Goal: Task Accomplishment & Management: Complete application form

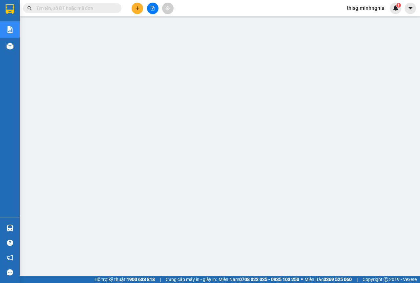
scroll to position [39, 0]
click at [137, 11] on button at bounding box center [137, 8] width 11 height 11
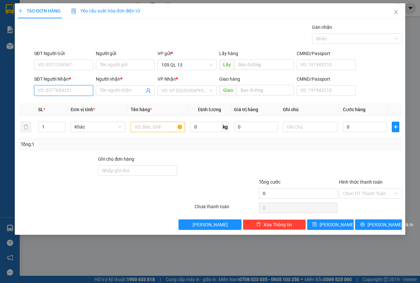
click at [79, 92] on input "SĐT Người Nhận *" at bounding box center [63, 90] width 59 height 11
drag, startPoint x: 78, startPoint y: 102, endPoint x: 103, endPoint y: 105, distance: 25.8
click at [79, 102] on div "0909182822 - [PERSON_NAME]" at bounding box center [70, 103] width 65 height 7
type input "0909182822"
type input "[PERSON_NAME]"
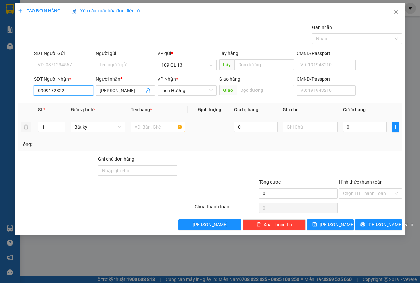
type input "0909182822"
click at [142, 123] on input "text" at bounding box center [158, 127] width 55 height 11
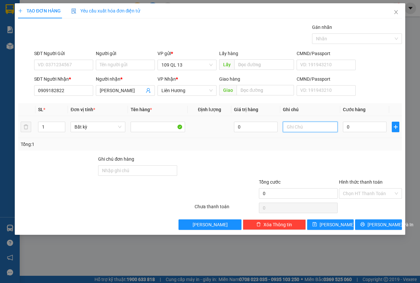
click at [317, 126] on input "text" at bounding box center [310, 127] width 55 height 11
type input "1 THG BÁNH TRÁNG"
type input "3"
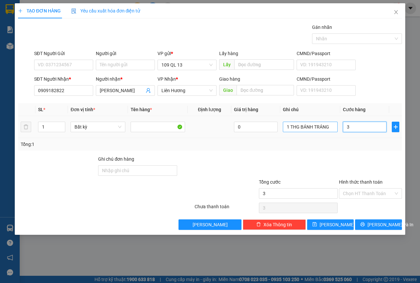
type input "30"
type input "30.000"
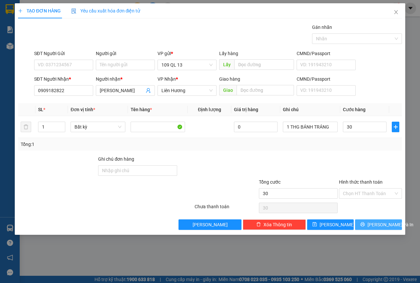
type input "30.000"
click at [377, 229] on button "[PERSON_NAME] và In" at bounding box center [378, 225] width 47 height 11
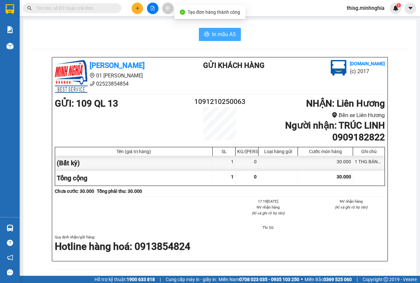
click at [221, 38] on span "In mẫu A5" at bounding box center [224, 34] width 24 height 8
drag, startPoint x: 61, startPoint y: 250, endPoint x: 8, endPoint y: 46, distance: 211.0
click at [7, 47] on img at bounding box center [10, 46] width 7 height 7
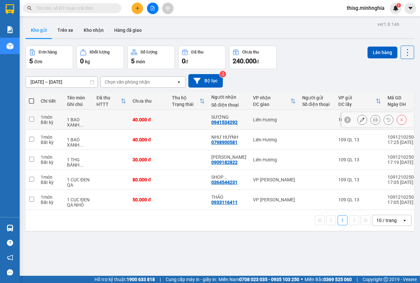
click at [269, 123] on td "Liên Hương" at bounding box center [274, 120] width 49 height 20
checkbox input "true"
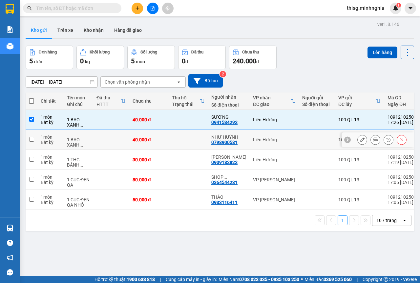
drag, startPoint x: 265, startPoint y: 139, endPoint x: 263, endPoint y: 157, distance: 18.5
click at [265, 140] on div "Liên Hương" at bounding box center [274, 139] width 43 height 5
checkbox input "true"
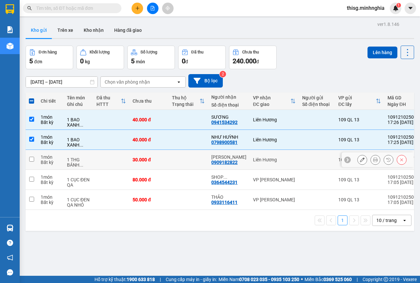
drag, startPoint x: 263, startPoint y: 158, endPoint x: 261, endPoint y: 166, distance: 9.1
click at [263, 158] on div "Liên Hương" at bounding box center [274, 159] width 43 height 5
checkbox input "true"
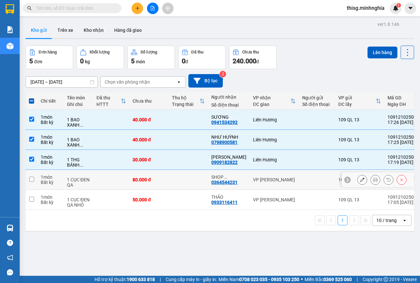
drag, startPoint x: 259, startPoint y: 180, endPoint x: 256, endPoint y: 199, distance: 19.3
click at [259, 180] on div "VP [PERSON_NAME]" at bounding box center [274, 179] width 43 height 5
checkbox input "true"
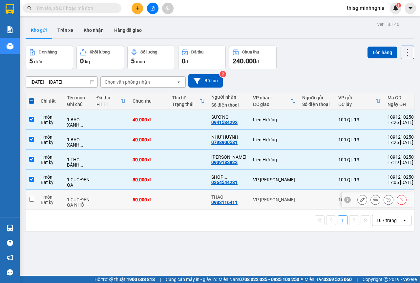
click at [256, 201] on div "VP [PERSON_NAME]" at bounding box center [274, 199] width 43 height 5
checkbox input "true"
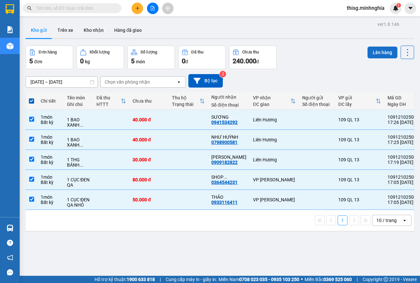
click at [374, 56] on button "Lên hàng" at bounding box center [383, 53] width 30 height 12
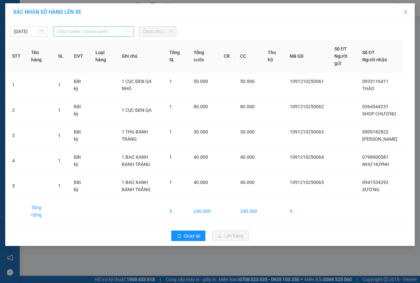
click at [90, 30] on span "Chọn tuyến - nhóm tuyến" at bounding box center [93, 32] width 73 height 10
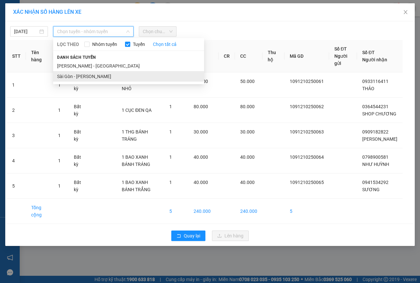
click at [83, 73] on li "Sài Gòn - [PERSON_NAME]" at bounding box center [128, 76] width 151 height 11
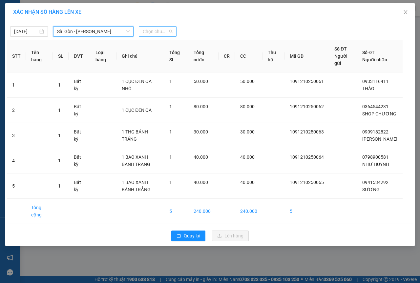
click at [152, 30] on span "Chọn chuyến" at bounding box center [158, 32] width 30 height 10
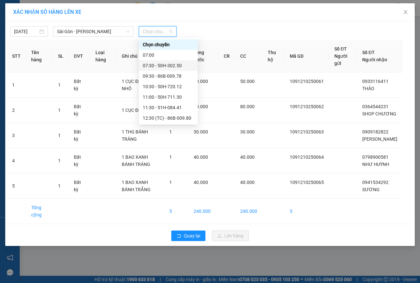
scroll to position [74, 0]
click at [154, 97] on div "21:00 - 50H-350.51" at bounding box center [168, 97] width 51 height 7
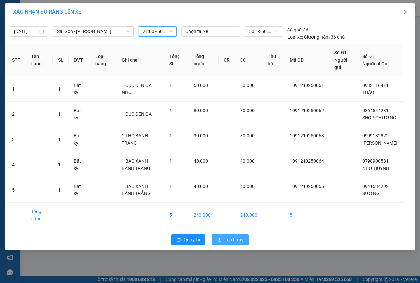
click at [232, 244] on span "Lên hàng" at bounding box center [234, 239] width 19 height 7
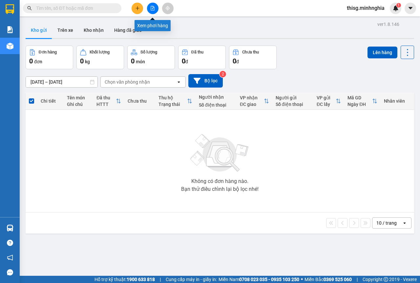
click at [152, 5] on button at bounding box center [152, 8] width 11 height 11
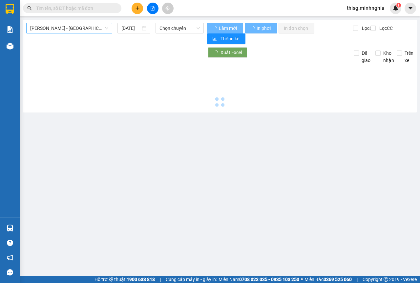
click at [65, 30] on span "[PERSON_NAME] - [GEOGRAPHIC_DATA]" at bounding box center [69, 28] width 78 height 10
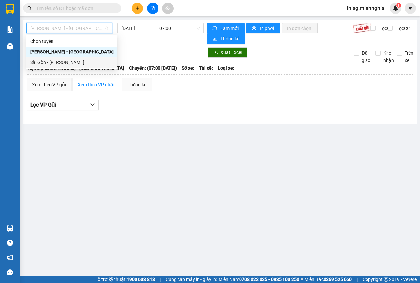
click at [58, 61] on div "Sài Gòn - [PERSON_NAME]" at bounding box center [71, 62] width 83 height 7
type input "[DATE]"
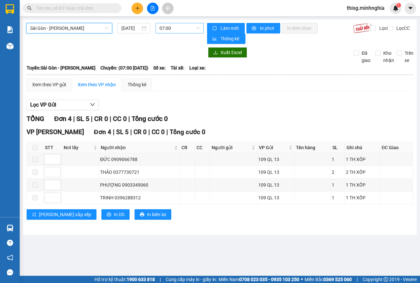
click at [177, 29] on span "07:00" at bounding box center [180, 28] width 40 height 10
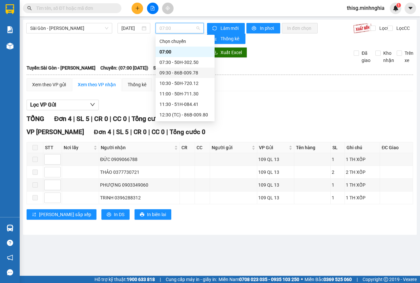
click at [172, 73] on div "09:30 - 86B-009.78" at bounding box center [185, 72] width 51 height 7
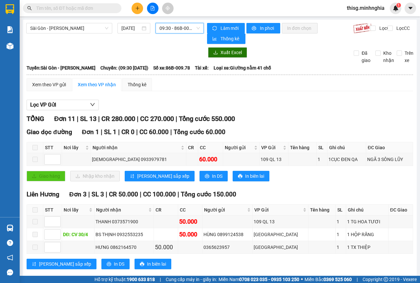
click at [167, 29] on span "09:30 - 86B-009.78" at bounding box center [180, 28] width 40 height 10
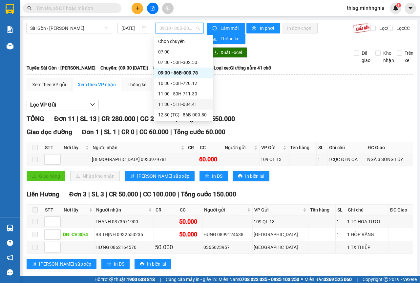
click at [171, 104] on div "11:30 - 51H-084.41" at bounding box center [183, 104] width 51 height 7
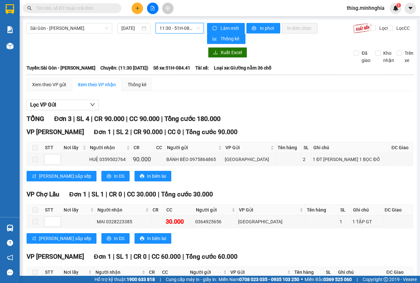
click at [175, 27] on span "11:30 - 51H-084.41" at bounding box center [180, 28] width 40 height 10
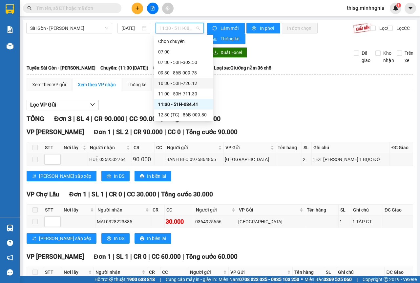
click at [168, 91] on div "11:00 - 50H-711.30" at bounding box center [183, 93] width 51 height 7
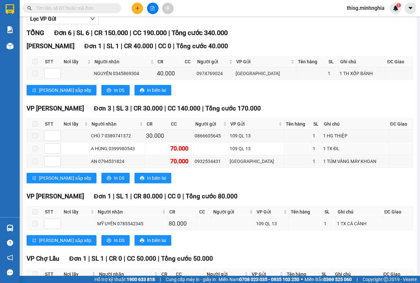
scroll to position [137, 0]
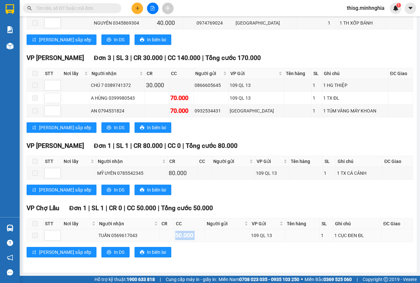
drag, startPoint x: 162, startPoint y: 233, endPoint x: 231, endPoint y: 233, distance: 69.6
click at [231, 233] on tr "TUẤN 0569617043 50.000 109 QL 13 1 1 CỤC ĐEN ĐL" at bounding box center [220, 235] width 386 height 13
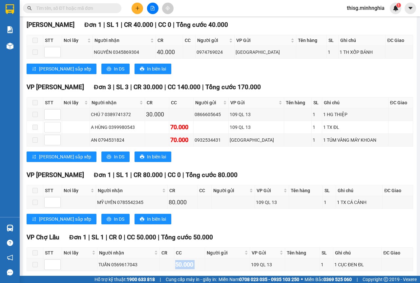
scroll to position [0, 0]
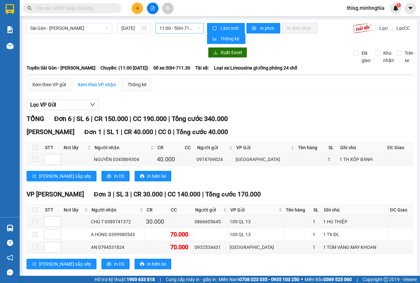
click at [178, 26] on span "11:00 - 50H-711.30" at bounding box center [180, 28] width 40 height 10
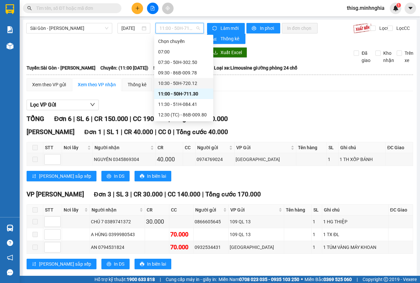
click at [176, 85] on div "10:30 - 50H-720.12" at bounding box center [183, 83] width 51 height 7
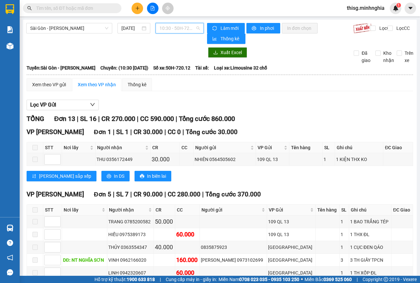
click at [164, 30] on span "10:30 - 50H-720.12" at bounding box center [180, 28] width 40 height 10
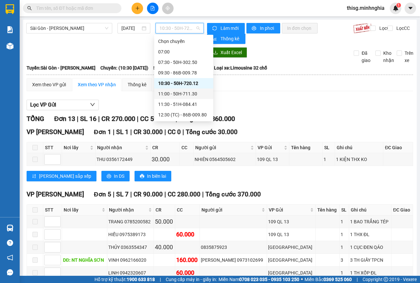
scroll to position [33, 0]
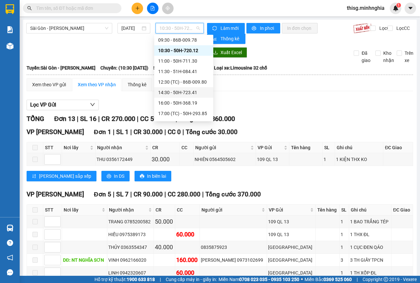
click at [170, 92] on div "14:30 - 50H-723.41" at bounding box center [183, 92] width 51 height 7
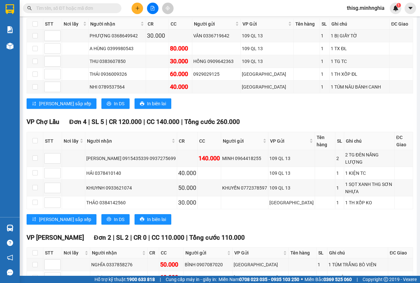
scroll to position [427, 0]
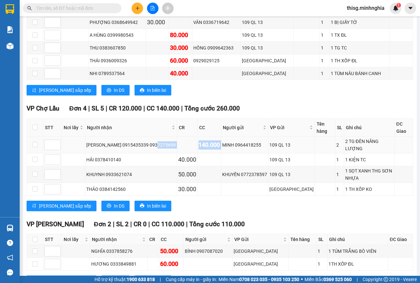
drag, startPoint x: 158, startPoint y: 134, endPoint x: 216, endPoint y: 134, distance: 58.4
click at [215, 137] on tr "[PERSON_NAME] 0915435339 0937275699 140.000 MINH 0964418255 109 QL 13 2 2 TG ĐÈ…" at bounding box center [220, 145] width 386 height 17
click at [315, 166] on td at bounding box center [325, 174] width 20 height 17
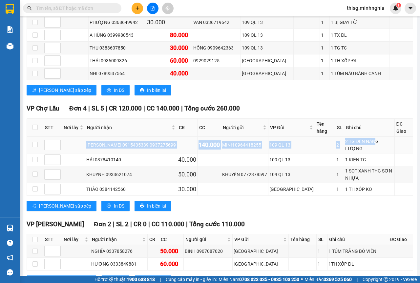
drag, startPoint x: 84, startPoint y: 136, endPoint x: 352, endPoint y: 138, distance: 267.3
click at [352, 138] on tr "[PERSON_NAME] 0915435339 0937275699 140.000 MINH 0964418255 109 QL 13 2 2 TG ĐÈ…" at bounding box center [220, 145] width 386 height 17
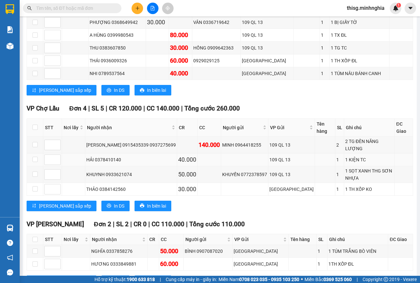
click at [374, 156] on div "1 KIỆN TC" at bounding box center [369, 159] width 48 height 7
click at [139, 11] on button at bounding box center [137, 8] width 11 height 11
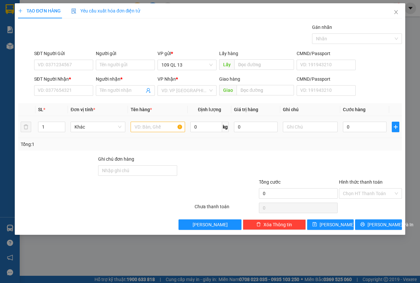
click at [149, 135] on td at bounding box center [158, 127] width 60 height 22
click at [152, 129] on input "text" at bounding box center [158, 127] width 55 height 11
click at [309, 130] on input "text" at bounding box center [310, 127] width 55 height 11
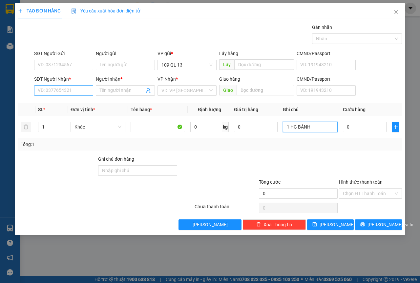
type input "1 HG BÁNH"
click at [85, 89] on input "SĐT Người Nhận *" at bounding box center [63, 90] width 59 height 11
type input "0363400733"
click at [85, 98] on div "0363400733 - NGỌC" at bounding box center [63, 103] width 59 height 11
type input "NGỌC"
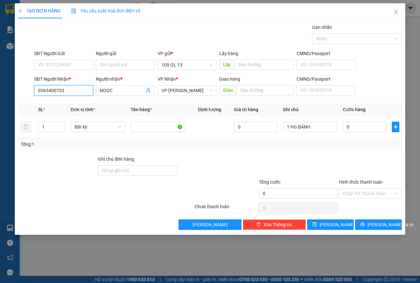
type input "0363400733"
click at [78, 49] on div "Transit Pickup Surcharge Ids Transit Deliver Surcharge Ids Transit Deliver Surc…" at bounding box center [210, 127] width 384 height 207
click at [76, 64] on input "SĐT Người Gửi" at bounding box center [63, 65] width 59 height 11
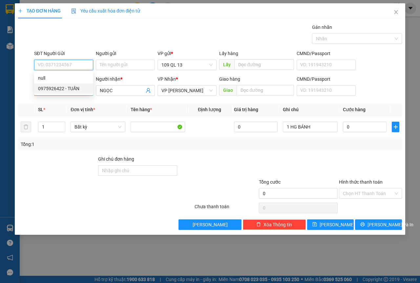
drag, startPoint x: 73, startPoint y: 87, endPoint x: 78, endPoint y: 87, distance: 5.3
click at [73, 87] on div "0975926422 - TUẤN" at bounding box center [63, 88] width 51 height 7
type input "0975926422"
type input "TUẤN"
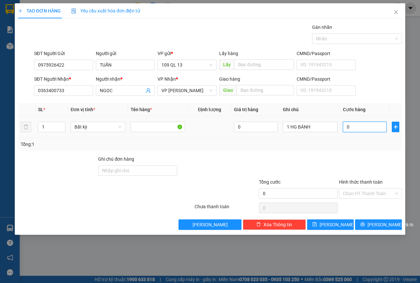
click at [358, 124] on input "0" at bounding box center [365, 127] width 44 height 11
type input "3"
type input "30"
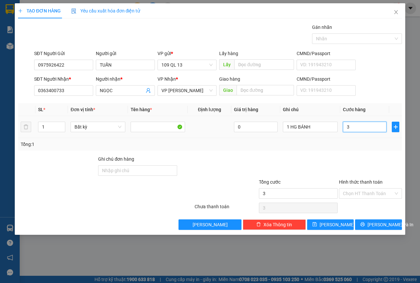
type input "30"
type input "30.000"
click at [374, 193] on input "Hình thức thanh toán" at bounding box center [368, 194] width 51 height 10
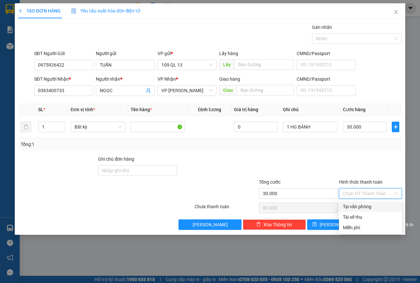
click at [369, 207] on div "Tại văn phòng" at bounding box center [370, 206] width 55 height 7
type input "0"
click at [372, 224] on button "[PERSON_NAME] và In" at bounding box center [378, 225] width 47 height 11
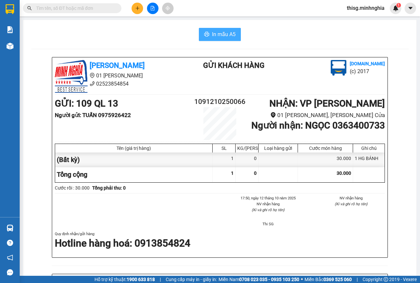
click at [217, 32] on span "In mẫu A5" at bounding box center [224, 34] width 24 height 8
click at [134, 11] on button at bounding box center [137, 8] width 11 height 11
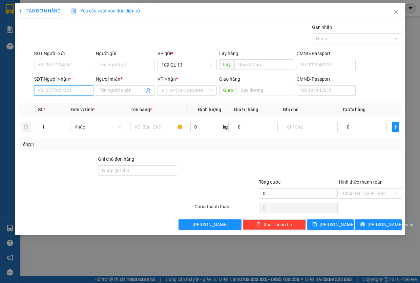
click at [52, 89] on input "SĐT Người Nhận *" at bounding box center [63, 90] width 59 height 11
click at [75, 107] on div "0976286287 - NK THẾ GIỚI MỚI" at bounding box center [71, 103] width 67 height 7
type input "0976286287"
type input "NK THẾ GIỚI MỚI"
type input "0976286287"
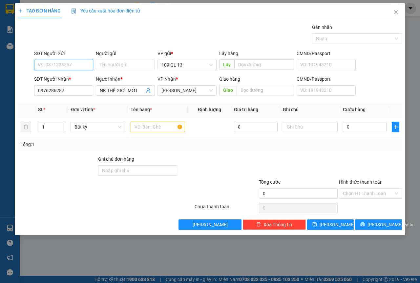
click at [67, 66] on input "SĐT Người Gửi" at bounding box center [63, 65] width 59 height 11
click at [74, 76] on div "0967172642 - LABO PHẠM" at bounding box center [65, 78] width 55 height 7
type input "0967172642"
type input "LABO PHẠM"
click at [148, 127] on input "text" at bounding box center [158, 127] width 55 height 11
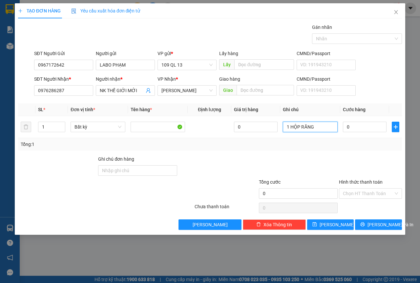
type input "1 HỘP RĂNG"
type input "3"
type input "30"
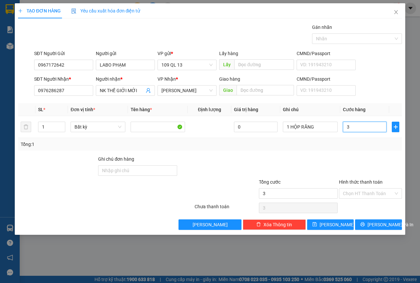
type input "30"
type input "30.000"
click at [353, 194] on input "Hình thức thanh toán" at bounding box center [368, 194] width 51 height 10
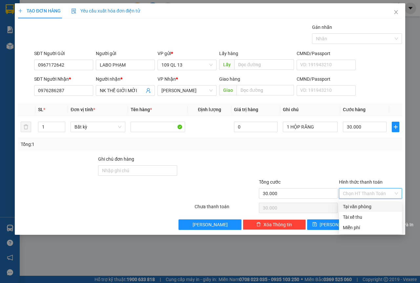
click at [360, 208] on div "Tại văn phòng" at bounding box center [370, 206] width 55 height 7
type input "0"
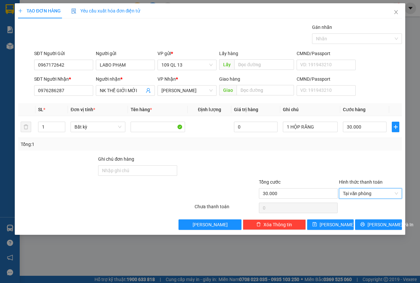
click at [379, 230] on div "TẠO ĐƠN HÀNG Yêu cầu xuất hóa đơn điện tử Transit Pickup Surcharge Ids Transit …" at bounding box center [210, 119] width 391 height 232
click at [381, 225] on span "[PERSON_NAME] và In" at bounding box center [391, 224] width 46 height 7
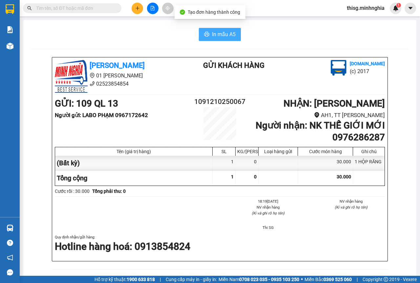
click at [229, 39] on button "In mẫu A5" at bounding box center [220, 34] width 42 height 13
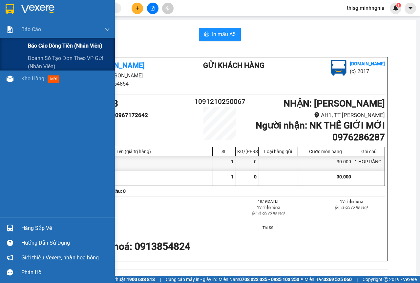
click at [34, 43] on span "Báo cáo dòng tiền (nhân viên)" at bounding box center [65, 46] width 75 height 8
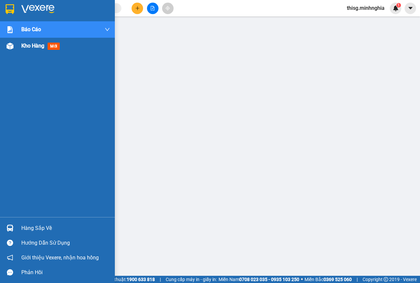
click at [39, 52] on div "Kho hàng mới" at bounding box center [65, 46] width 89 height 16
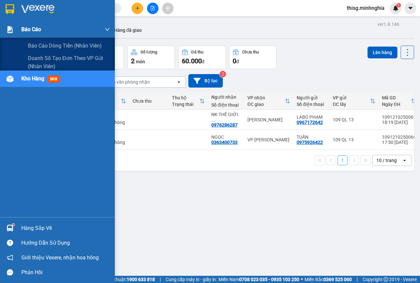
click at [10, 31] on img at bounding box center [10, 29] width 7 height 7
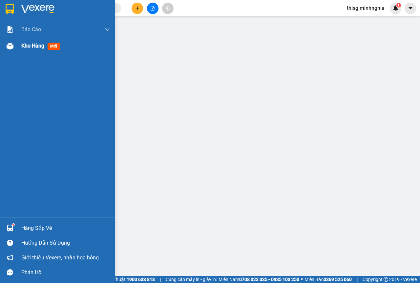
click at [29, 47] on span "Kho hàng" at bounding box center [32, 46] width 23 height 6
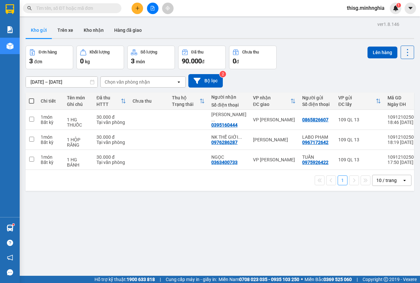
click at [154, 7] on icon "file-add" at bounding box center [152, 8] width 5 height 5
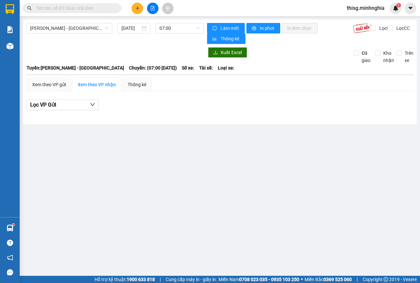
click at [31, 43] on div "[PERSON_NAME] - [GEOGRAPHIC_DATA] [DATE] 07:00" at bounding box center [115, 33] width 178 height 21
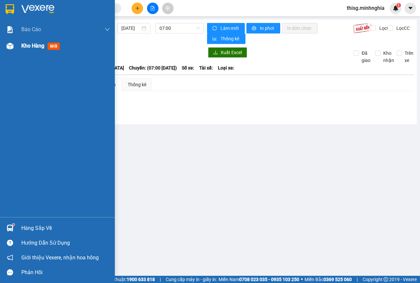
click at [0, 50] on div "Kho hàng mới" at bounding box center [57, 46] width 115 height 16
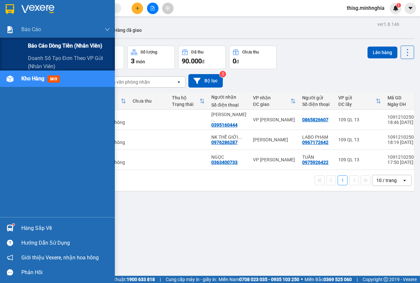
click at [27, 42] on div "Báo cáo dòng tiền (nhân viên)" at bounding box center [57, 46] width 115 height 16
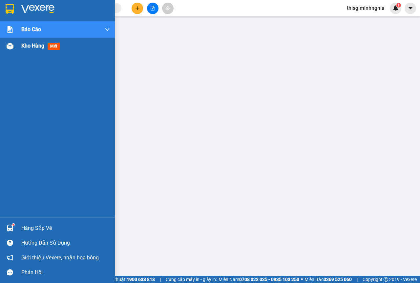
click at [9, 41] on div at bounding box center [9, 45] width 11 height 11
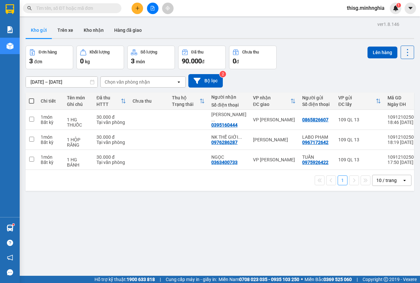
click at [136, 7] on icon "plus" at bounding box center [137, 8] width 5 height 5
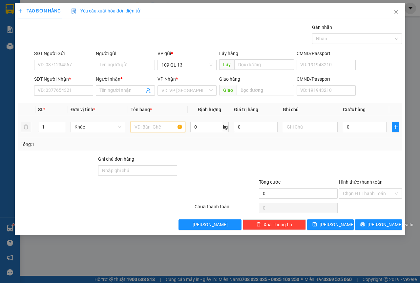
click at [155, 124] on input "text" at bounding box center [158, 127] width 55 height 11
click at [88, 99] on div "Transit Pickup Surcharge Ids Transit Deliver Surcharge Ids Transit Deliver Surc…" at bounding box center [210, 127] width 384 height 207
click at [86, 89] on input "SĐT Người Nhận *" at bounding box center [63, 90] width 59 height 11
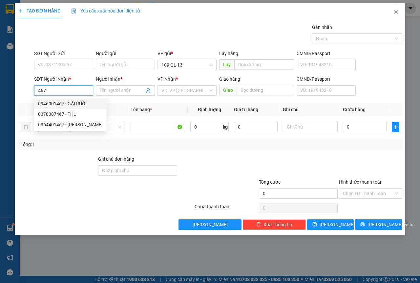
click at [83, 100] on div "0946001467 - GÁI RUỒI" at bounding box center [70, 103] width 65 height 7
type input "0946001467"
type input "GÁI RUỒI"
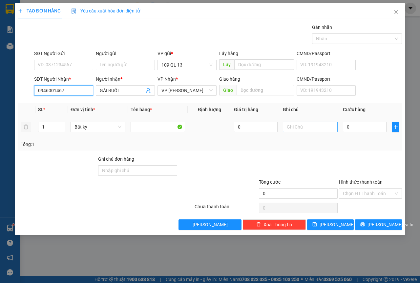
type input "0946001467"
drag, startPoint x: 296, startPoint y: 123, endPoint x: 303, endPoint y: 124, distance: 7.3
click at [296, 123] on input "text" at bounding box center [310, 127] width 55 height 11
type input "1 THX KO"
type input "3"
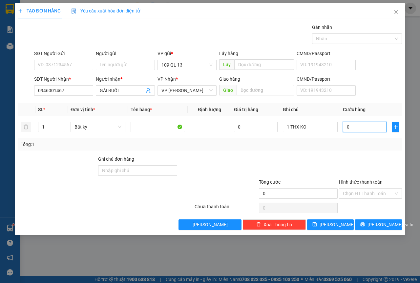
type input "3"
type input "30"
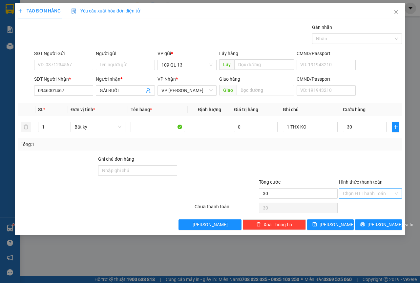
click at [382, 194] on input "Hình thức thanh toán" at bounding box center [368, 194] width 51 height 10
type input "30.000"
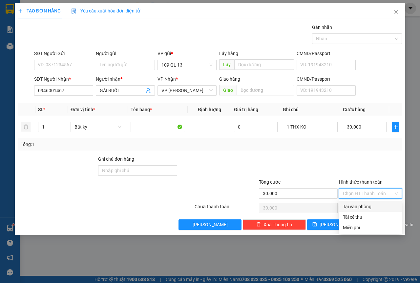
click at [374, 208] on div "Tại văn phòng" at bounding box center [370, 206] width 55 height 7
type input "0"
click at [375, 223] on span "[PERSON_NAME] và In" at bounding box center [391, 224] width 46 height 7
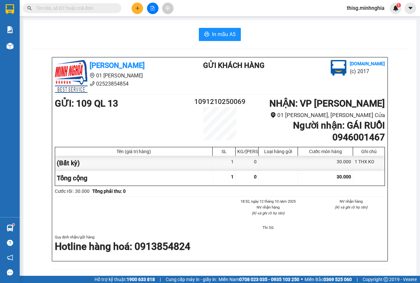
click at [222, 44] on div "In mẫu A5 [PERSON_NAME] 01 Đinh Tiên Hoàng 02523854854 Gửi khách hàng [DOMAIN_N…" at bounding box center [219, 269] width 393 height 498
click at [217, 36] on span "In mẫu A5" at bounding box center [224, 34] width 24 height 8
